Goal: Task Accomplishment & Management: Complete application form

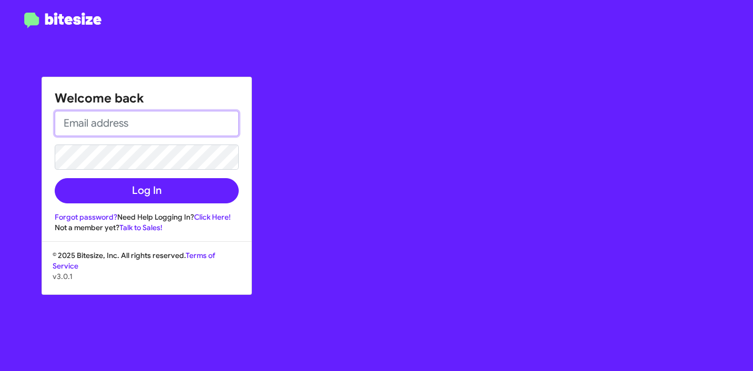
click at [145, 130] on input "email" at bounding box center [147, 123] width 184 height 25
paste input "[EMAIL_ADDRESS][DOMAIN_NAME]"
type input "[EMAIL_ADDRESS][DOMAIN_NAME]"
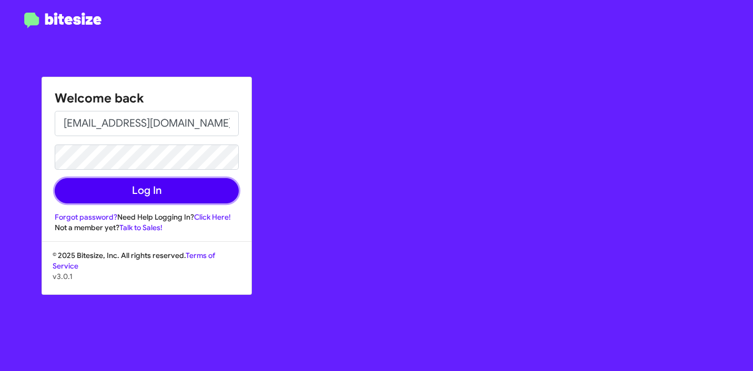
click at [162, 190] on button "Log In" at bounding box center [147, 190] width 184 height 25
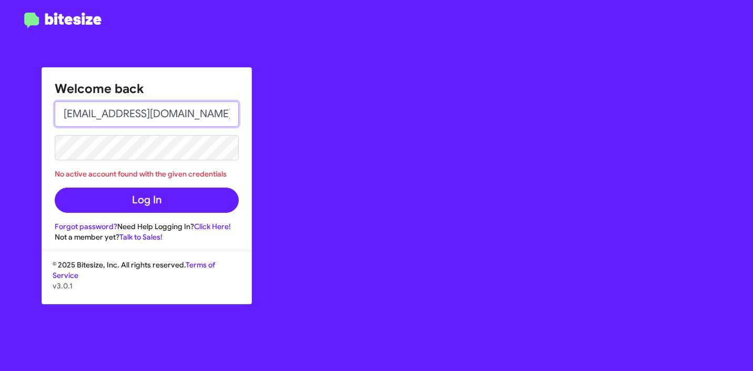
click at [170, 114] on input "[EMAIL_ADDRESS][DOMAIN_NAME]" at bounding box center [147, 113] width 184 height 25
click at [67, 114] on input "[EMAIL_ADDRESS][DOMAIN_NAME]" at bounding box center [147, 113] width 184 height 25
click at [346, 146] on div "Welcome back mariem@bitesize.co No active account found with the given credenti…" at bounding box center [439, 185] width 627 height 371
click at [19, 147] on div "Welcome back mariem@bitesize.co No active account found with the given credenti…" at bounding box center [376, 185] width 753 height 371
click at [179, 121] on input "[EMAIL_ADDRESS][DOMAIN_NAME]" at bounding box center [147, 113] width 184 height 25
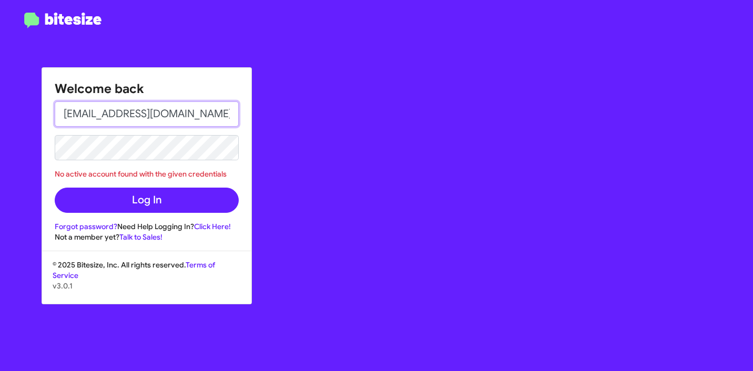
click at [67, 117] on input "[EMAIL_ADDRESS][DOMAIN_NAME]" at bounding box center [147, 113] width 184 height 25
click at [338, 171] on div "Welcome back mariem@bitesize.co No active account found with the given credenti…" at bounding box center [439, 185] width 627 height 371
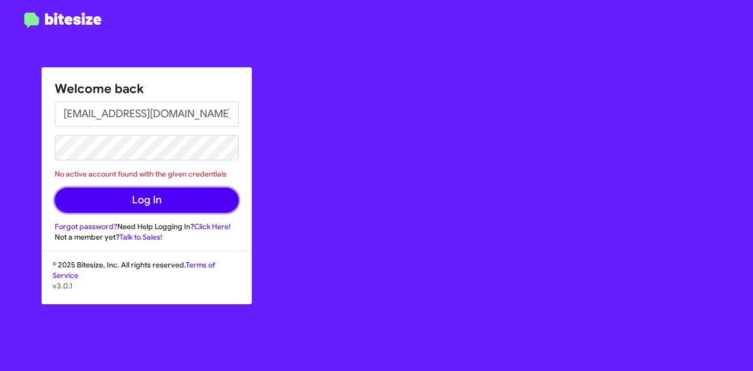
click at [145, 195] on button "Log In" at bounding box center [147, 200] width 184 height 25
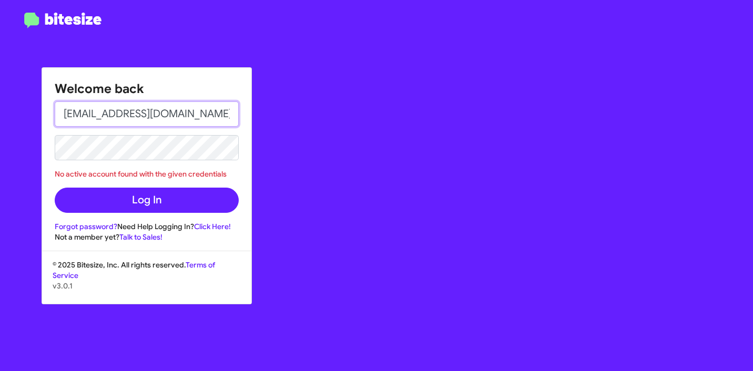
click at [193, 118] on input "[EMAIL_ADDRESS][DOMAIN_NAME]" at bounding box center [147, 113] width 184 height 25
click at [64, 112] on input "[EMAIL_ADDRESS][DOMAIN_NAME]" at bounding box center [147, 113] width 184 height 25
click at [436, 149] on div "Welcome back mariem@bitesize.co No active account found with the given credenti…" at bounding box center [439, 185] width 627 height 371
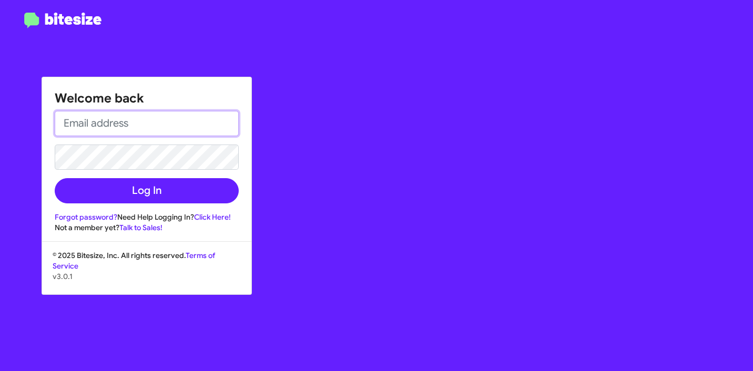
click at [149, 130] on input "email" at bounding box center [147, 123] width 184 height 25
click at [100, 119] on input "email" at bounding box center [147, 123] width 184 height 25
paste input "[EMAIL_ADDRESS][DOMAIN_NAME]"
type input "[EMAIL_ADDRESS][DOMAIN_NAME]"
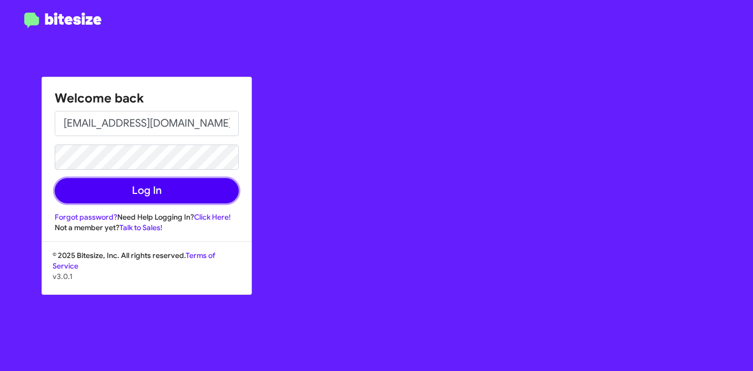
click at [148, 191] on button "Log In" at bounding box center [147, 190] width 184 height 25
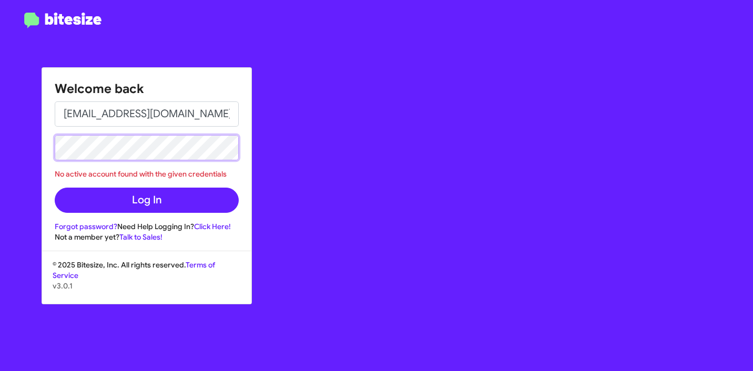
click at [11, 145] on div "Welcome back mariem@bitesize.co No active account found with the given credenti…" at bounding box center [376, 185] width 753 height 371
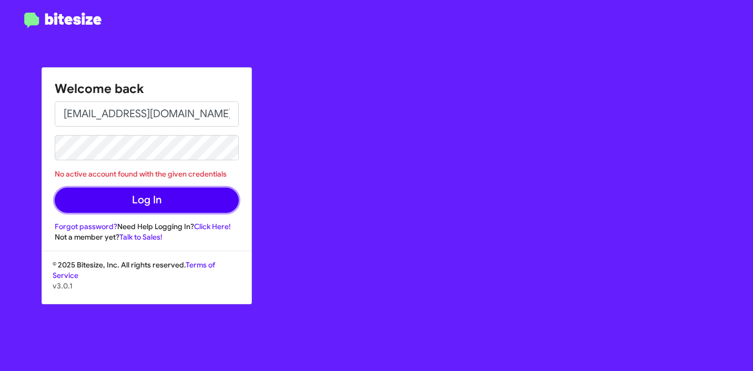
click at [109, 197] on button "Log In" at bounding box center [147, 200] width 184 height 25
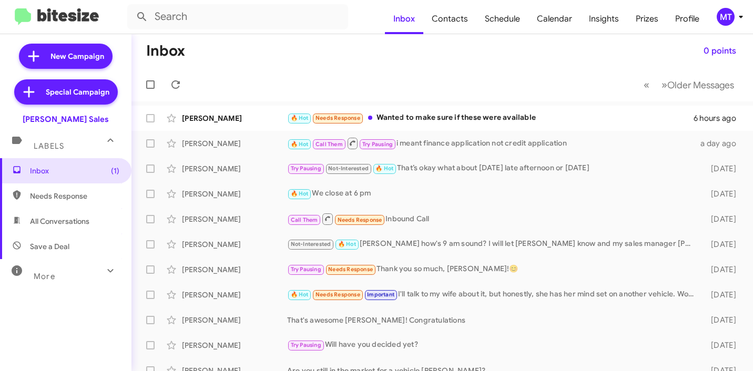
click at [732, 18] on div "MT" at bounding box center [725, 17] width 18 height 18
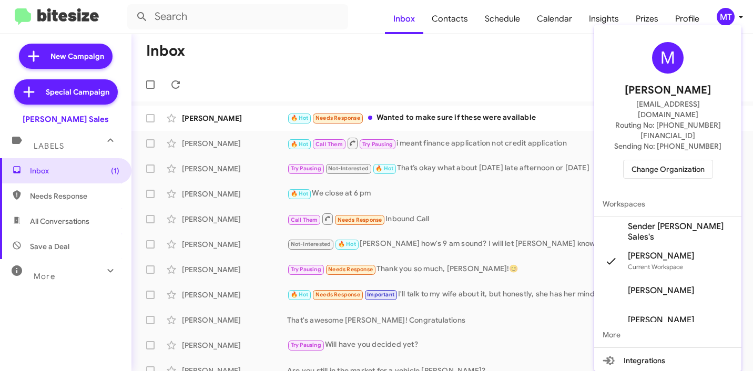
click at [667, 160] on span "Change Organization" at bounding box center [667, 169] width 73 height 18
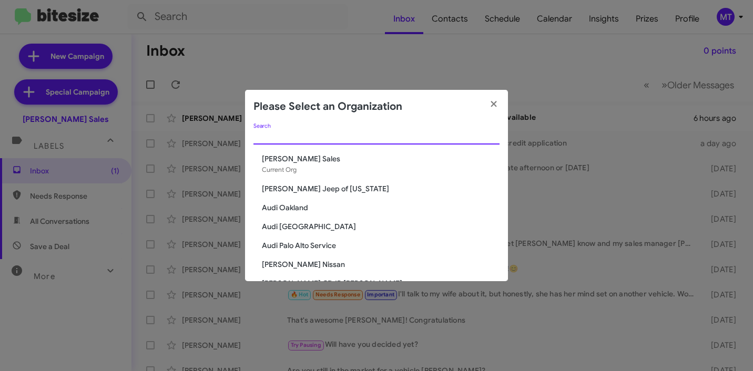
click at [338, 137] on input "Search" at bounding box center [376, 136] width 246 height 8
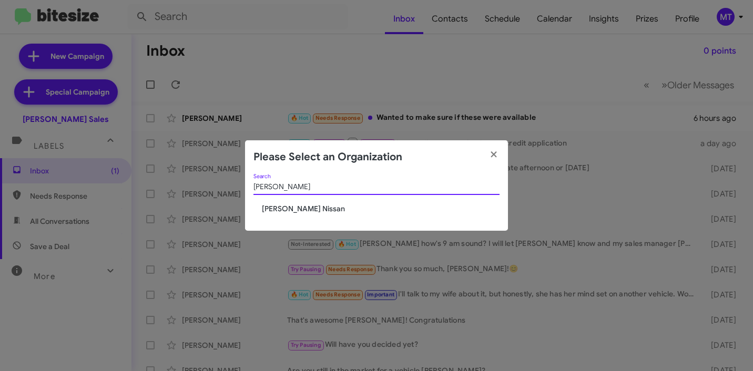
type input "baker"
click at [288, 212] on span "[PERSON_NAME] Nissan" at bounding box center [381, 208] width 238 height 11
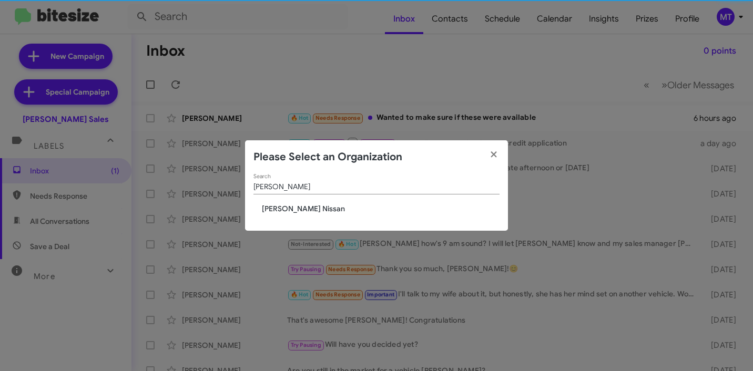
click at [286, 210] on span "[PERSON_NAME] Nissan" at bounding box center [381, 208] width 238 height 11
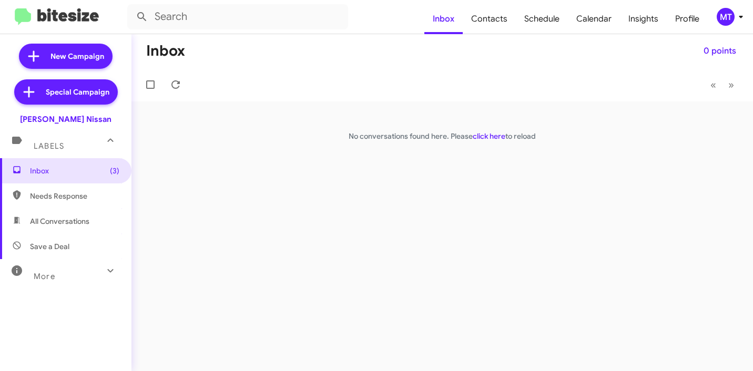
click at [742, 18] on icon at bounding box center [740, 17] width 13 height 13
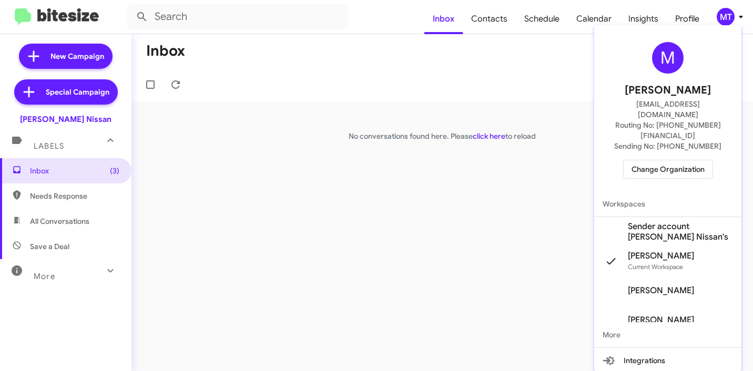
click at [619, 217] on span "Sender account [PERSON_NAME] Nissan's" at bounding box center [667, 231] width 147 height 29
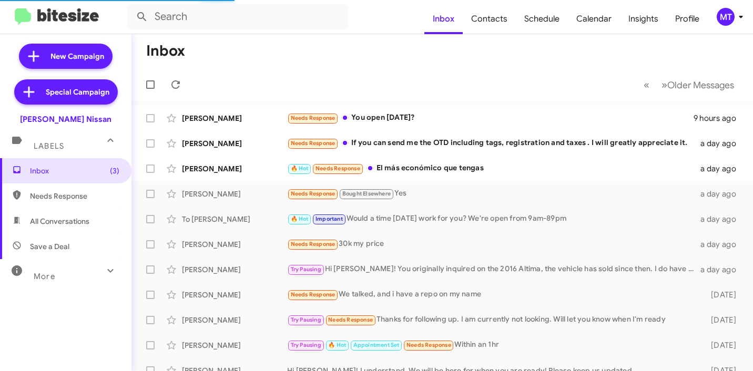
click at [736, 18] on icon at bounding box center [740, 17] width 13 height 13
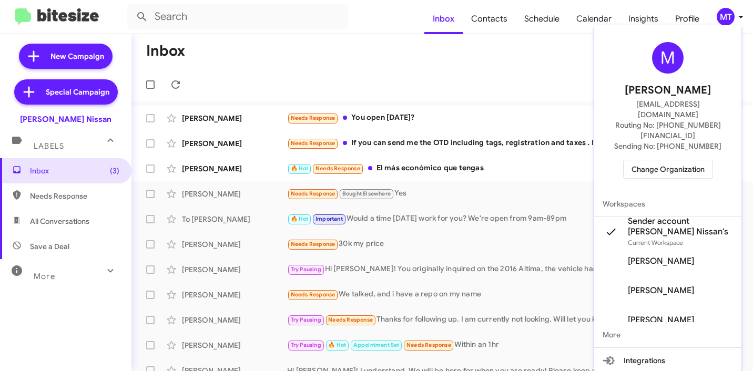
click at [383, 19] on div at bounding box center [376, 185] width 753 height 371
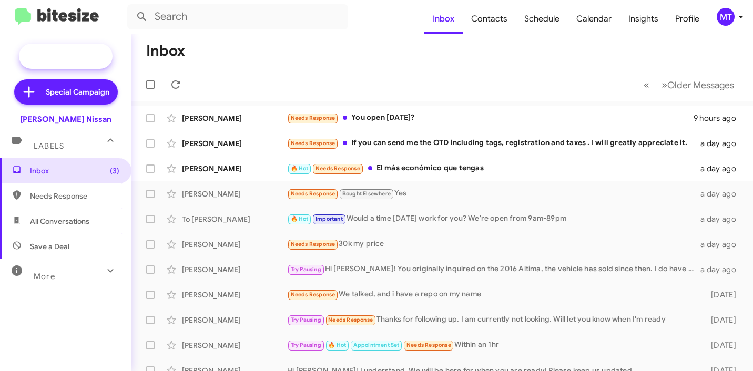
click at [76, 57] on span "New Campaign" at bounding box center [77, 56] width 54 height 11
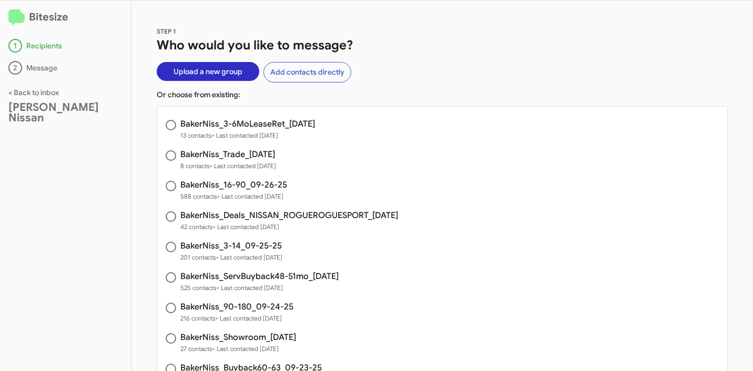
click at [460, 75] on div "STEP 1 Who would you like to message? Upload a new group Add contacts directly …" at bounding box center [441, 186] width 621 height 370
click at [213, 69] on span "Upload a new group" at bounding box center [207, 71] width 69 height 19
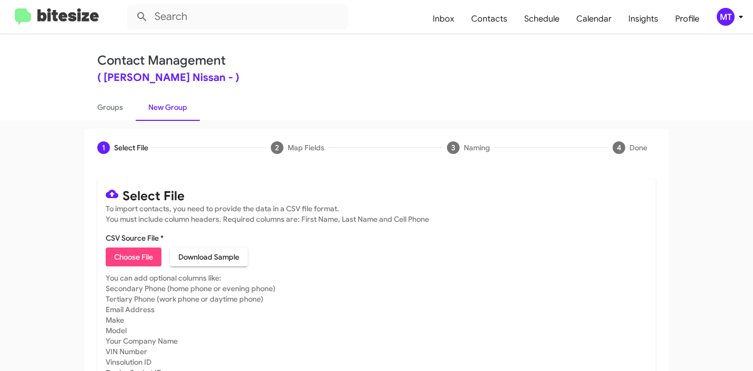
click at [127, 255] on span "Choose File" at bounding box center [133, 257] width 39 height 19
type input "BakerNiss_Weekend_09-29-25"
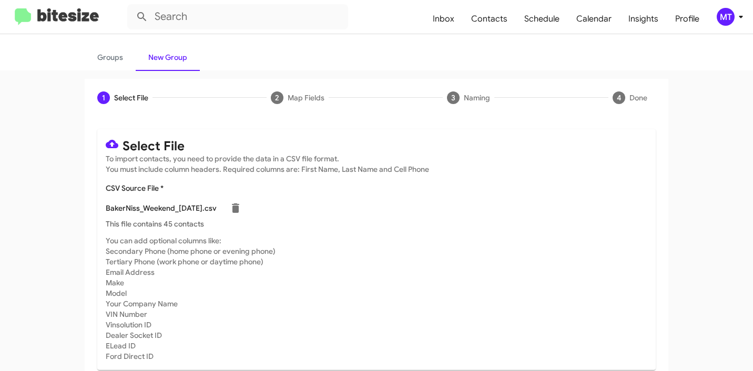
scroll to position [89, 0]
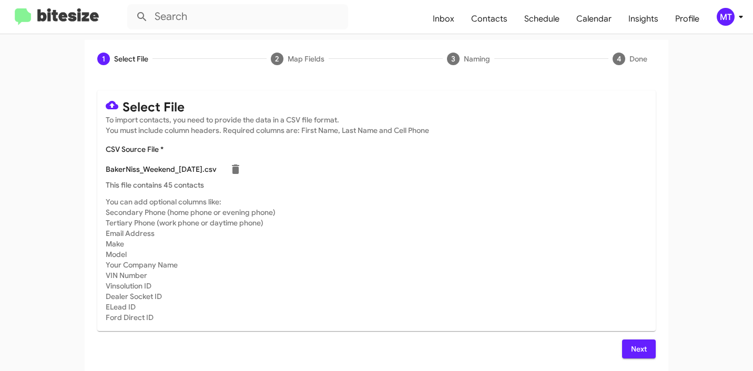
click at [631, 348] on span "Next" at bounding box center [638, 348] width 17 height 19
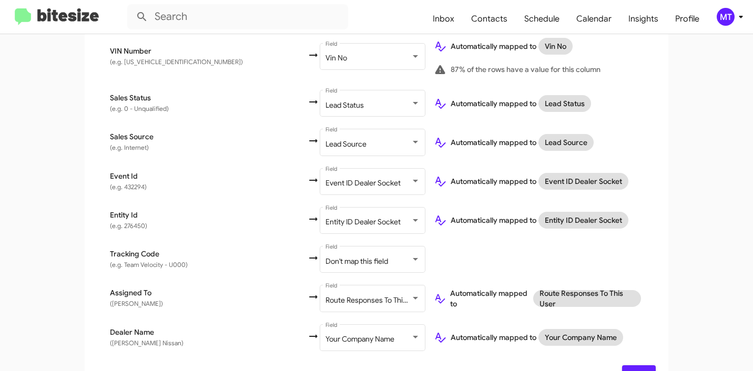
scroll to position [679, 0]
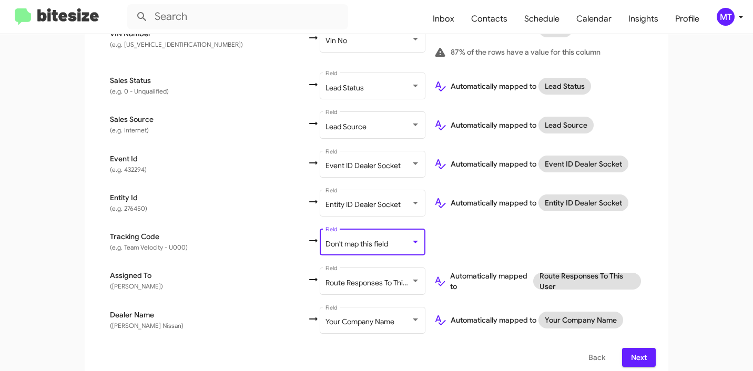
click at [325, 240] on div "Don't map this field" at bounding box center [367, 244] width 85 height 8
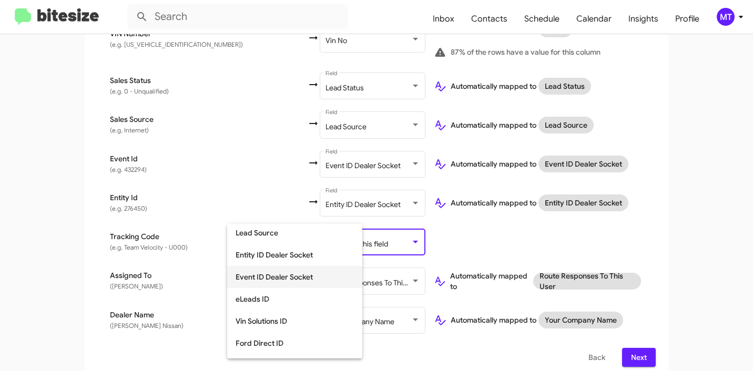
scroll to position [0, 0]
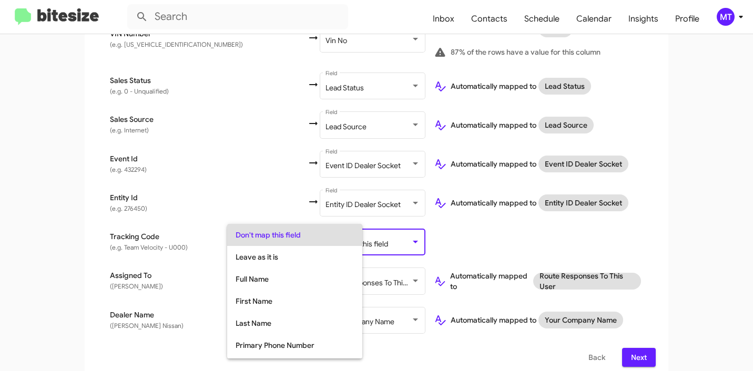
click at [463, 226] on div at bounding box center [376, 185] width 753 height 371
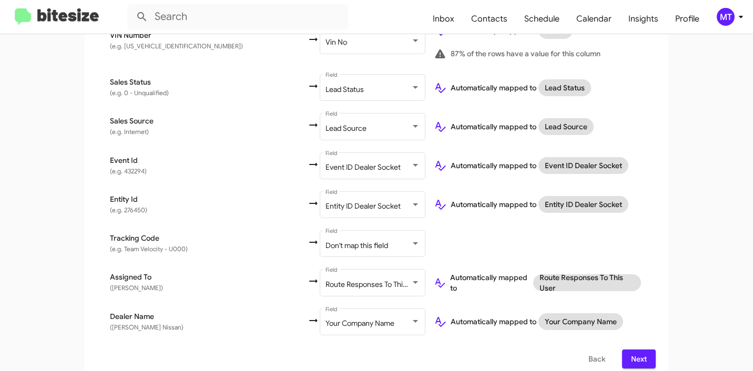
scroll to position [679, 0]
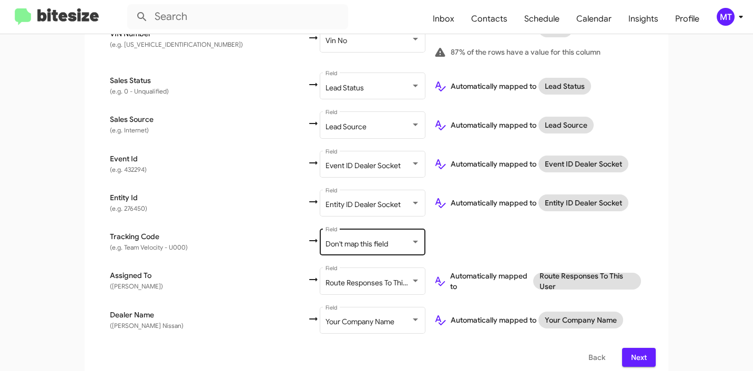
click at [332, 234] on div "Don't map this field Field" at bounding box center [372, 241] width 106 height 29
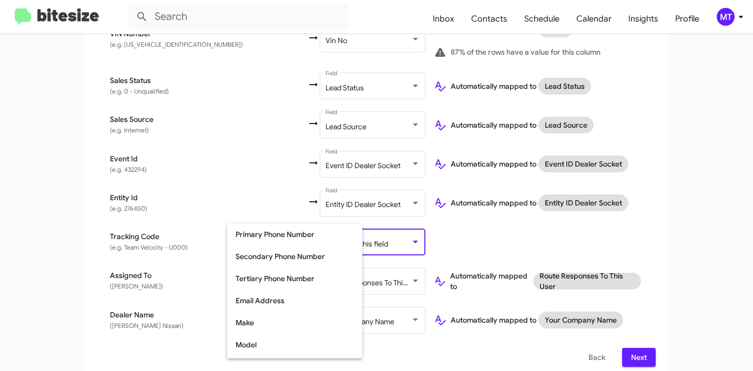
scroll to position [59, 0]
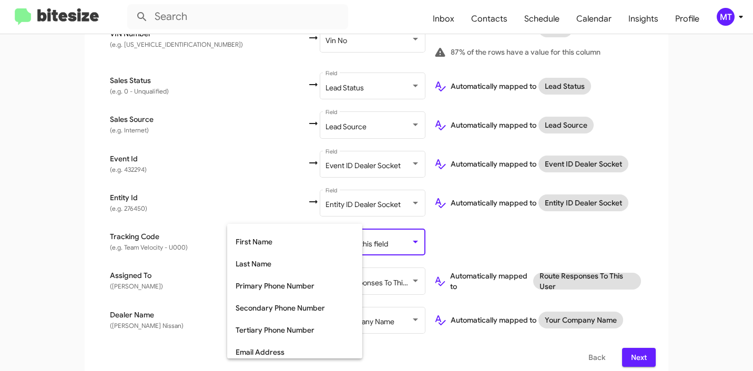
click at [418, 234] on div at bounding box center [376, 185] width 753 height 371
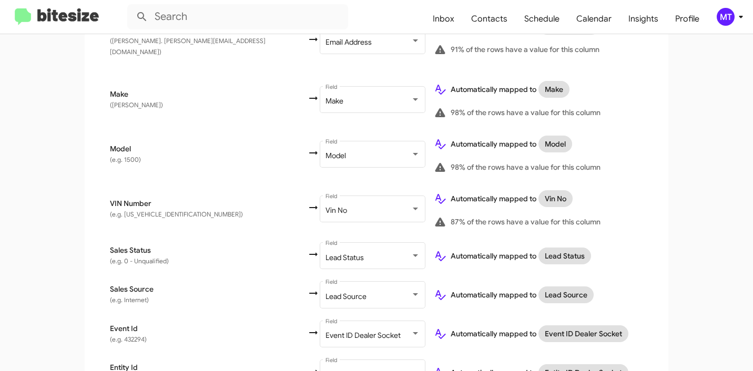
scroll to position [679, 0]
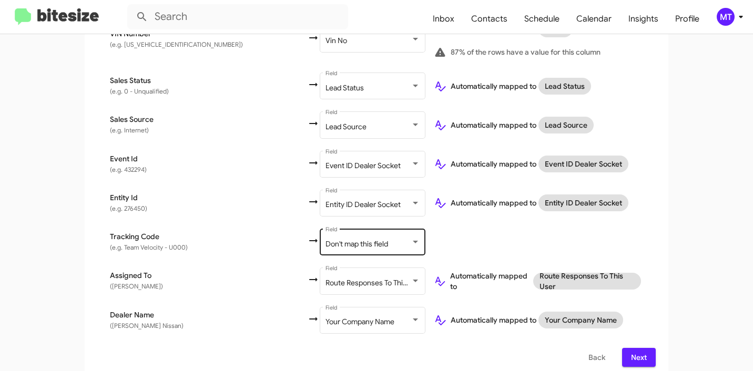
click at [325, 244] on div "Don't map this field Field" at bounding box center [372, 241] width 95 height 29
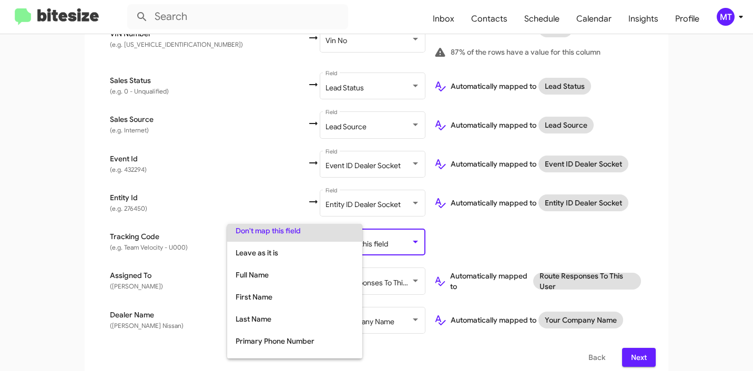
scroll to position [0, 0]
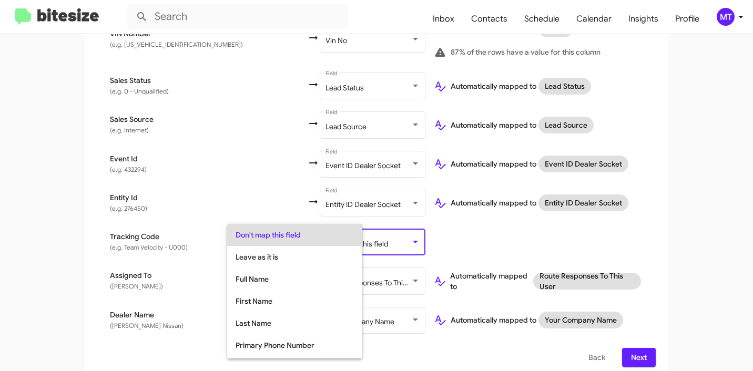
click at [68, 258] on div at bounding box center [376, 185] width 753 height 371
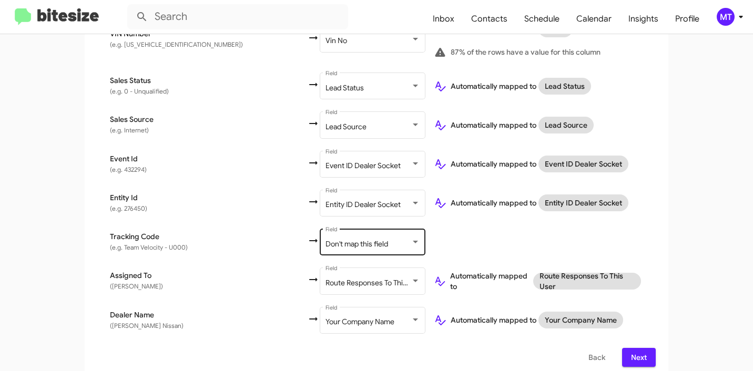
click at [325, 239] on span "Don't map this field" at bounding box center [356, 243] width 63 height 9
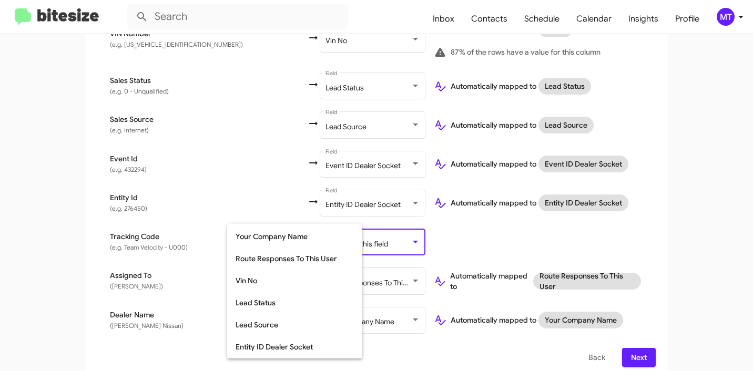
scroll to position [262, 0]
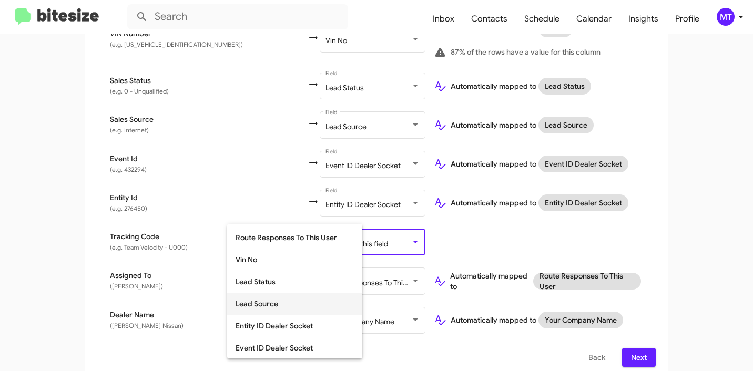
click at [289, 303] on span "Lead Source" at bounding box center [294, 304] width 118 height 22
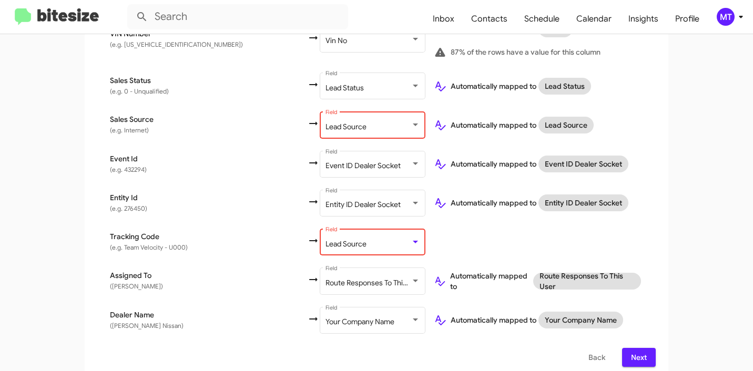
click at [325, 123] on div "Lead Source" at bounding box center [367, 127] width 85 height 8
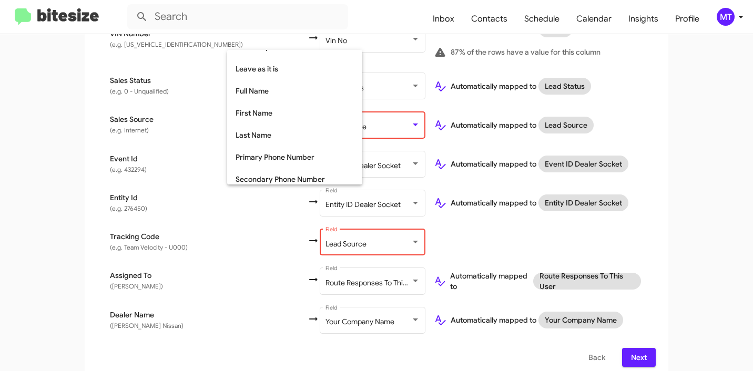
scroll to position [0, 0]
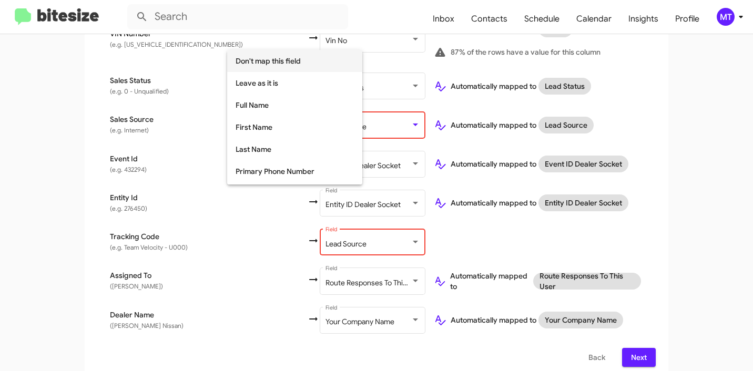
click at [280, 61] on span "Don't map this field" at bounding box center [294, 61] width 118 height 22
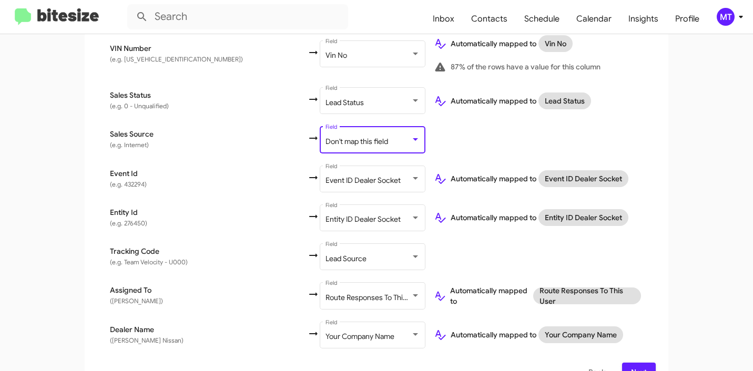
scroll to position [679, 0]
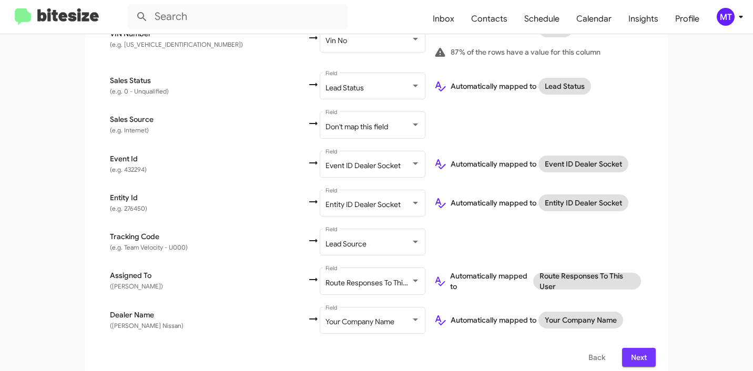
click at [643, 348] on span "Next" at bounding box center [638, 357] width 17 height 19
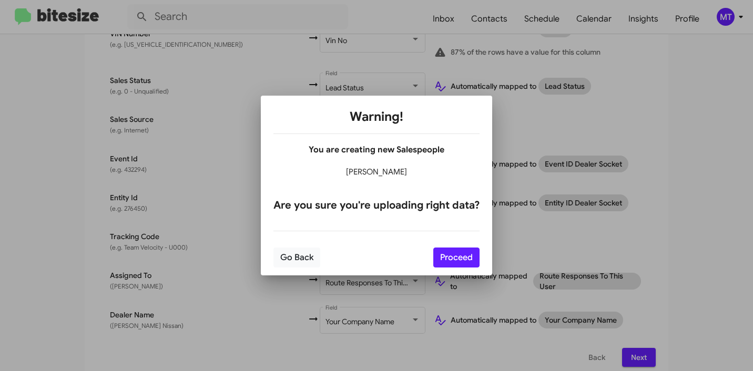
drag, startPoint x: 408, startPoint y: 172, endPoint x: 342, endPoint y: 169, distance: 65.7
click at [342, 169] on h4 "ian paterakis" at bounding box center [376, 172] width 206 height 13
copy h4 "ian paterakis"
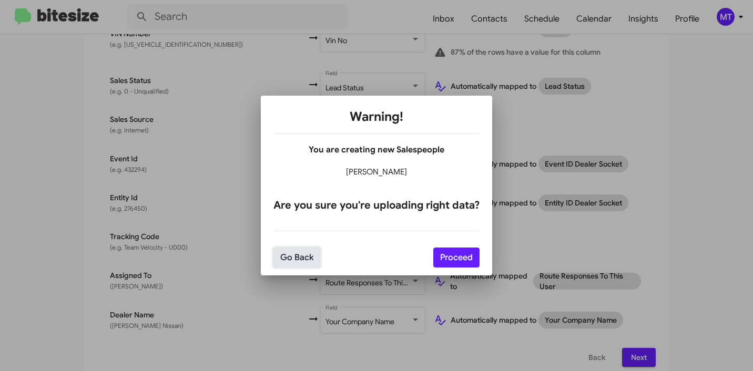
click at [296, 256] on button "Go Back" at bounding box center [296, 258] width 47 height 20
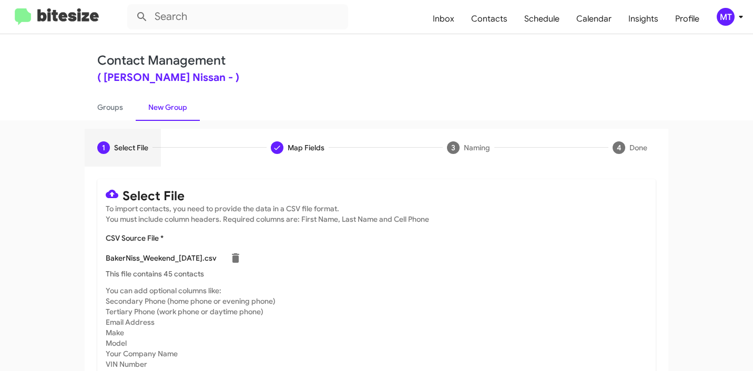
click at [728, 15] on div "MT" at bounding box center [725, 17] width 18 height 18
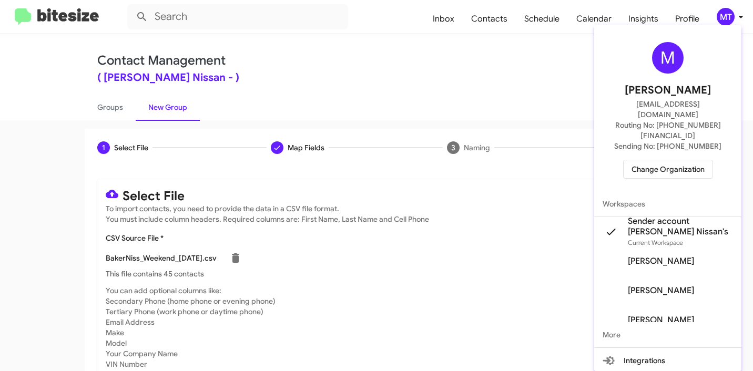
click at [725, 21] on div at bounding box center [376, 185] width 753 height 371
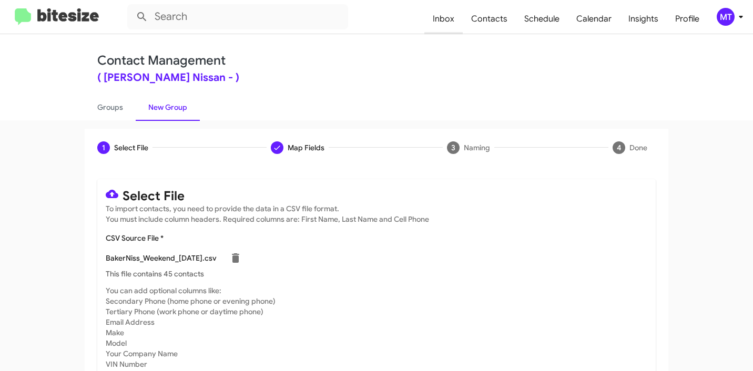
click at [441, 24] on span "Inbox" at bounding box center [443, 19] width 38 height 30
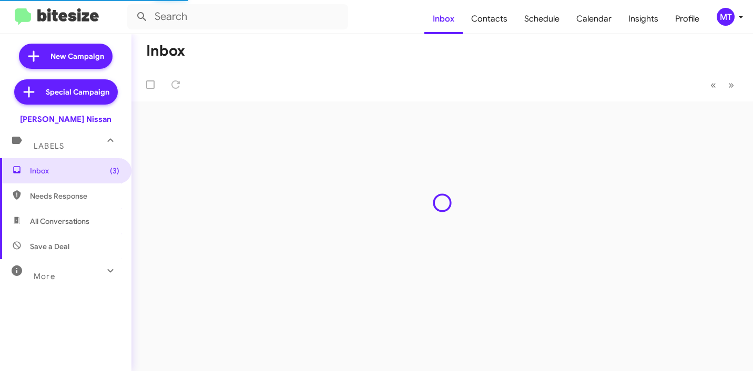
click at [731, 18] on div "MT" at bounding box center [725, 17] width 18 height 18
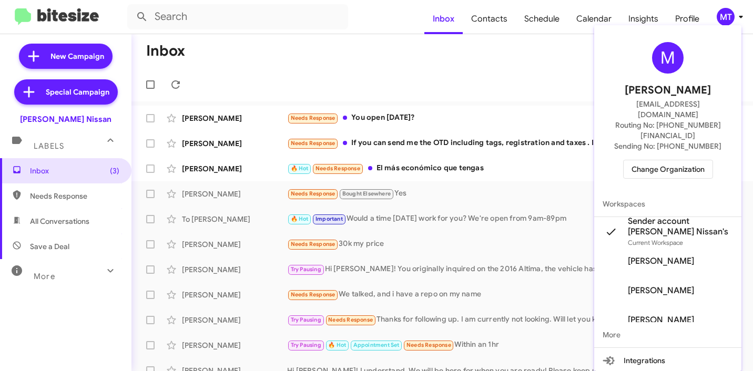
click at [619, 253] on mat-icon at bounding box center [610, 261] width 17 height 17
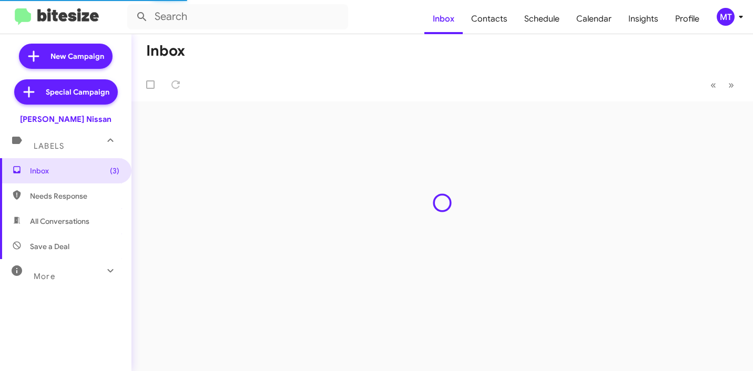
click at [737, 17] on icon at bounding box center [740, 17] width 13 height 13
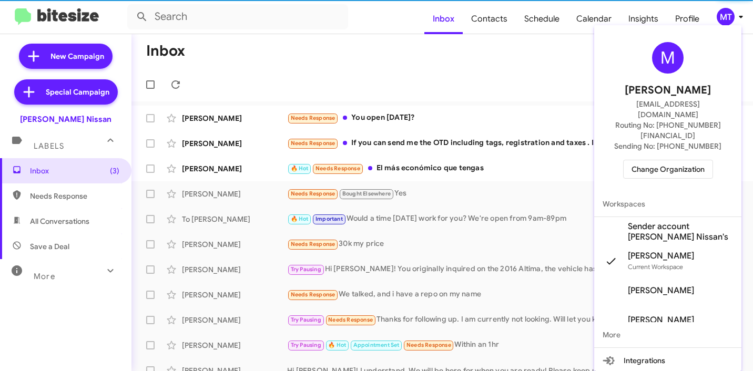
click at [737, 17] on div at bounding box center [376, 185] width 753 height 371
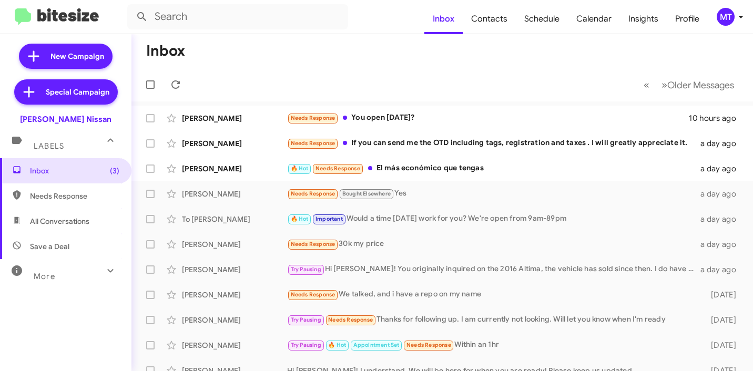
click at [478, 63] on mat-toolbar-row "Inbox" at bounding box center [441, 51] width 621 height 34
